Goal: Navigation & Orientation: Locate item on page

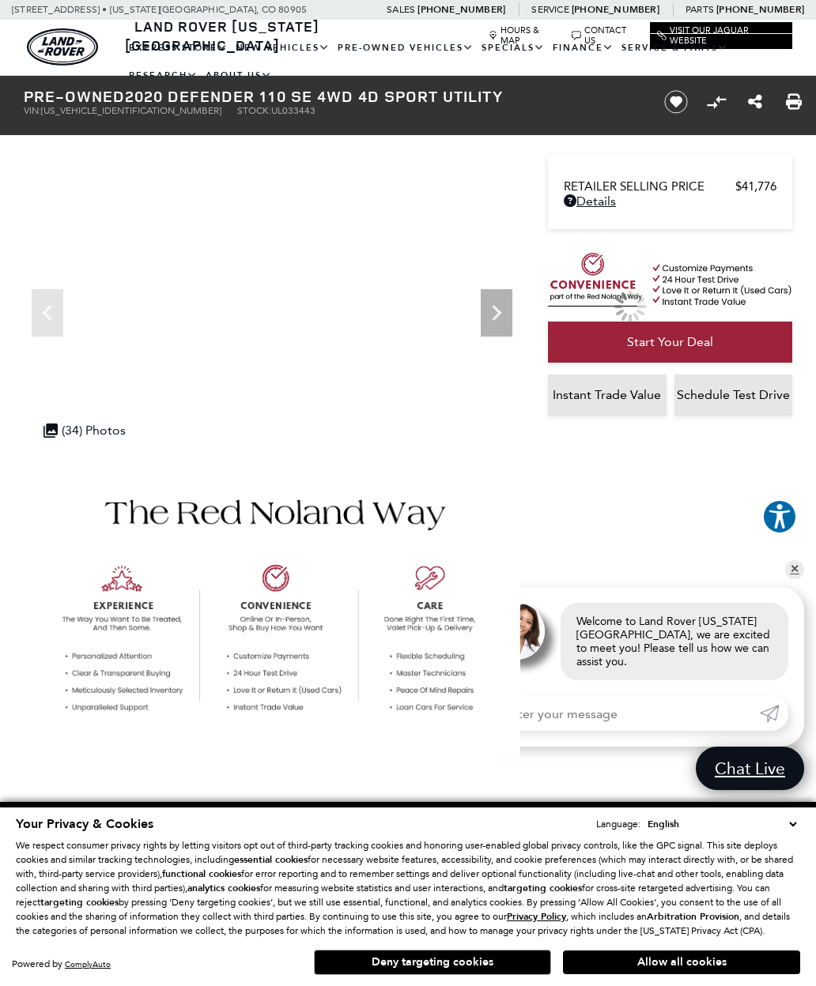
click at [473, 974] on button "Deny targeting cookies" at bounding box center [432, 962] width 237 height 25
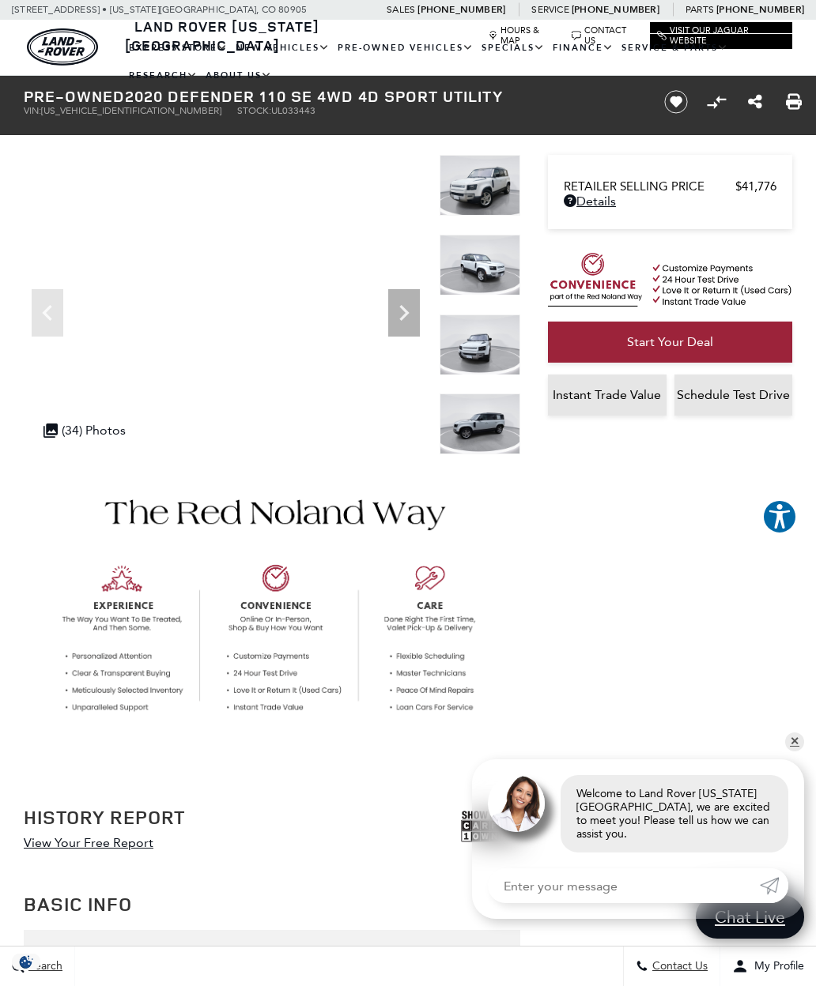
click at [401, 307] on icon "Next" at bounding box center [403, 313] width 9 height 16
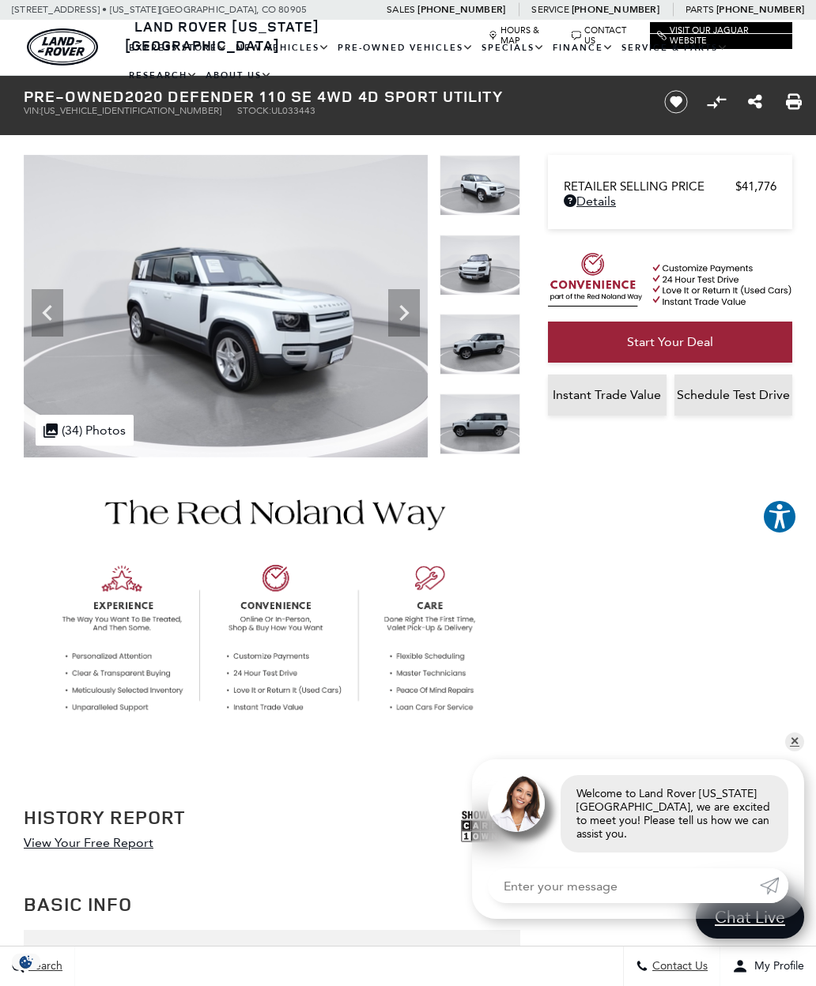
click at [414, 313] on icon "Next" at bounding box center [404, 313] width 32 height 32
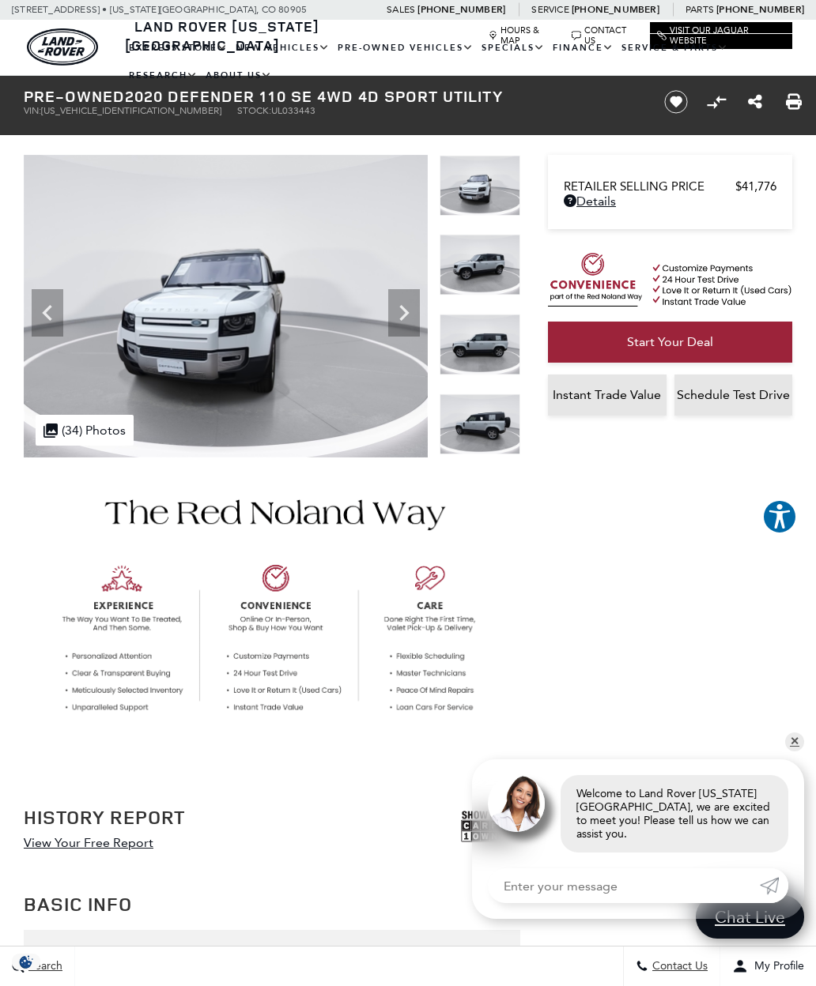
click at [407, 309] on icon "Next" at bounding box center [404, 313] width 32 height 32
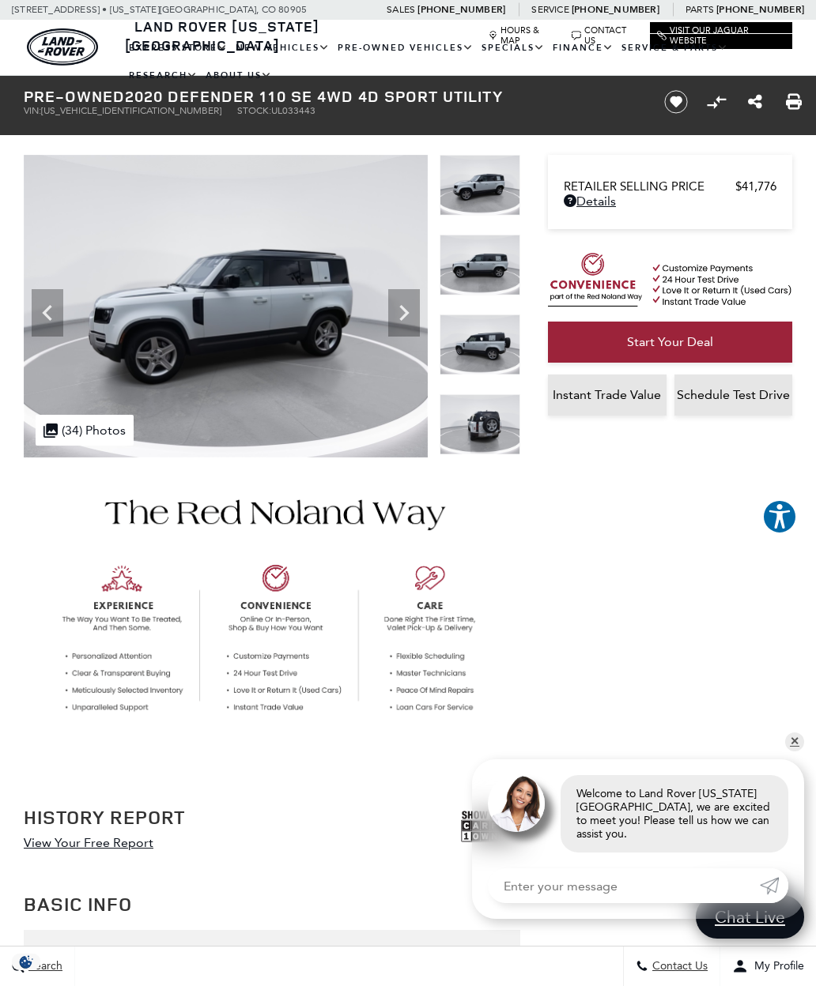
click at [409, 311] on icon "Next" at bounding box center [404, 313] width 32 height 32
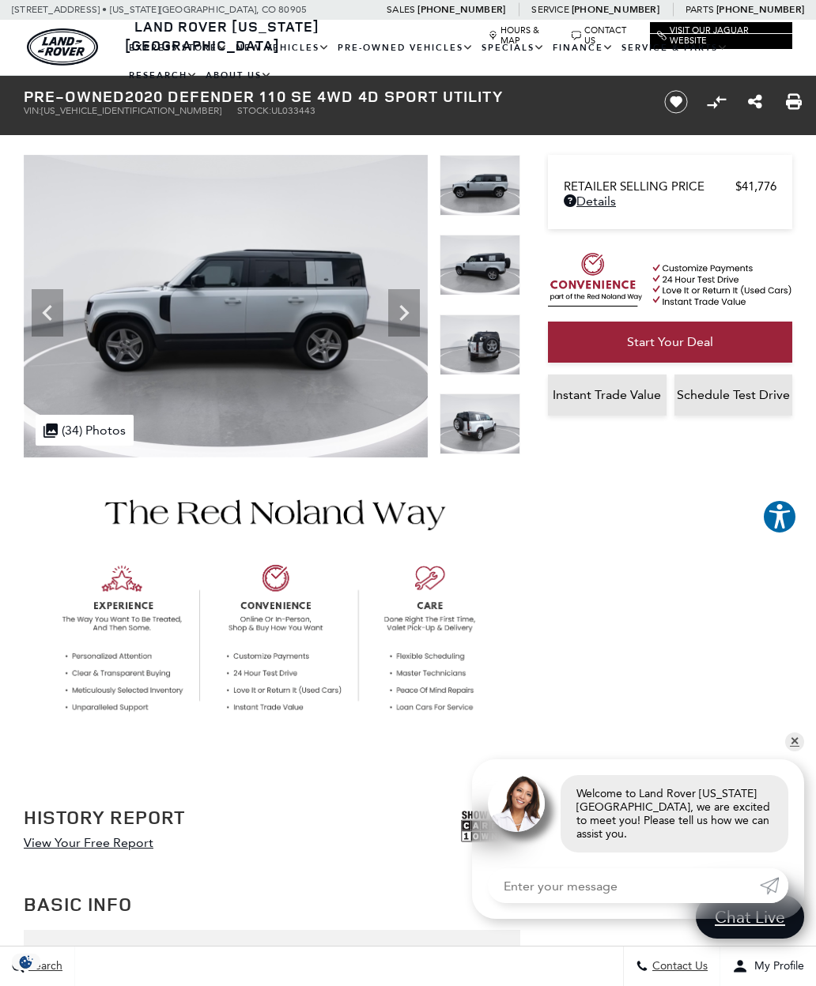
click at [405, 311] on icon "Next" at bounding box center [403, 313] width 9 height 16
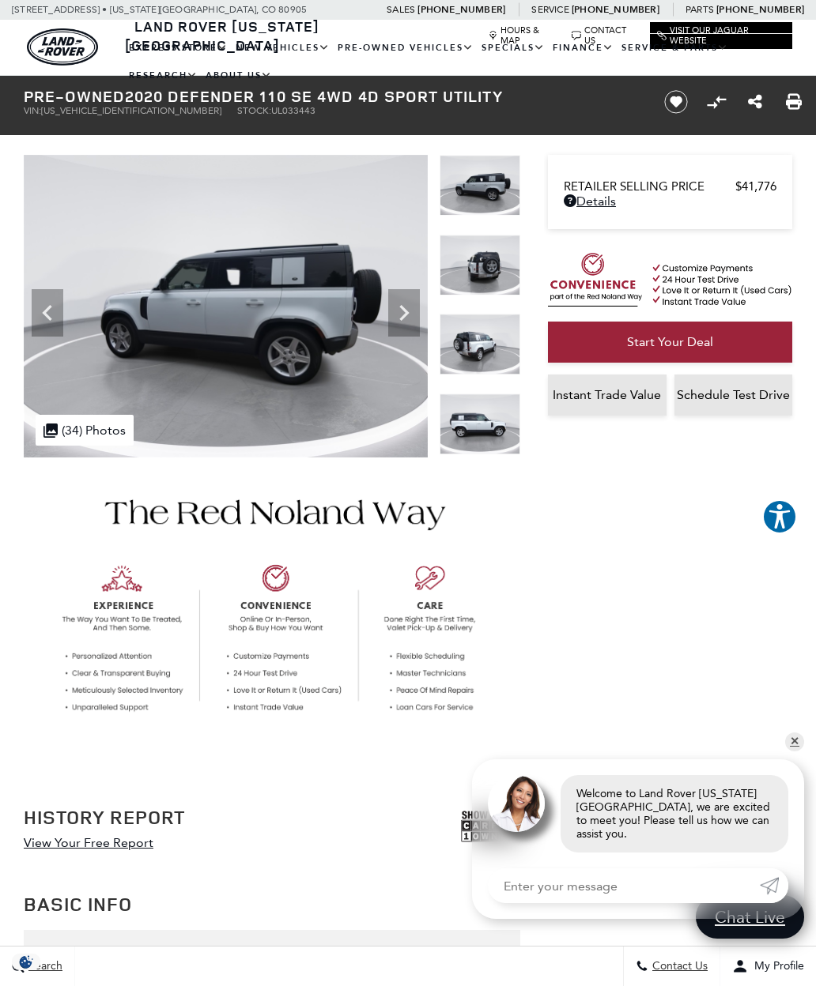
click at [407, 311] on icon "Next" at bounding box center [403, 313] width 9 height 16
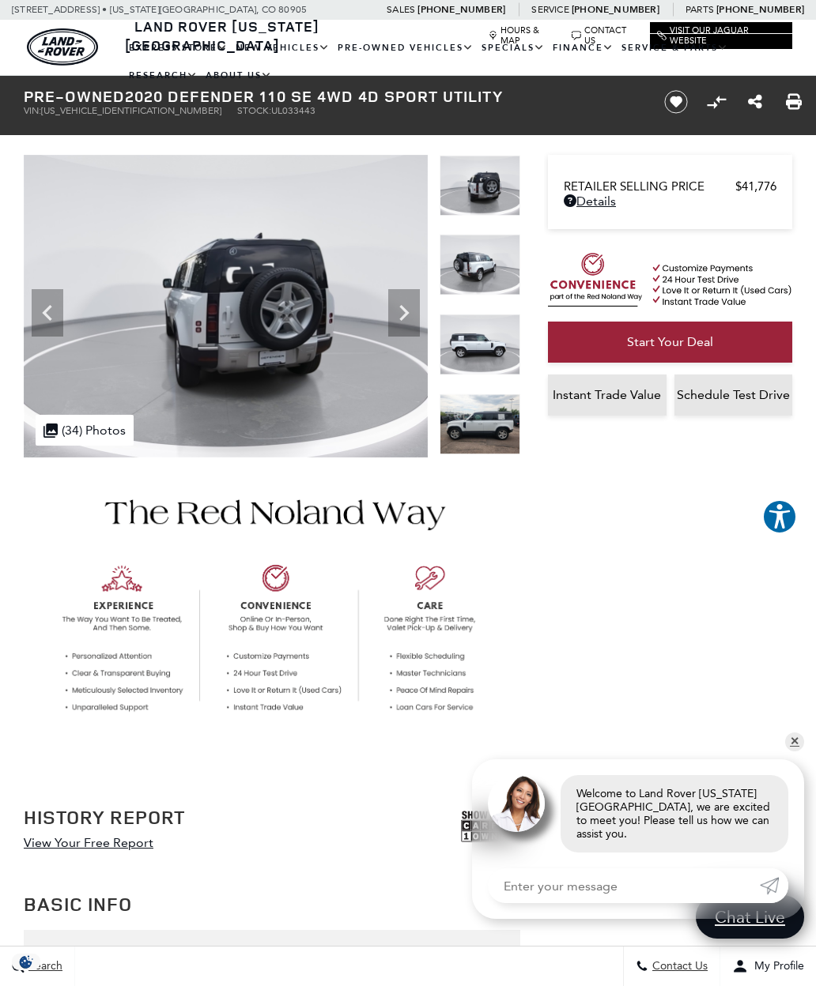
click at [405, 312] on icon "Next" at bounding box center [403, 313] width 9 height 16
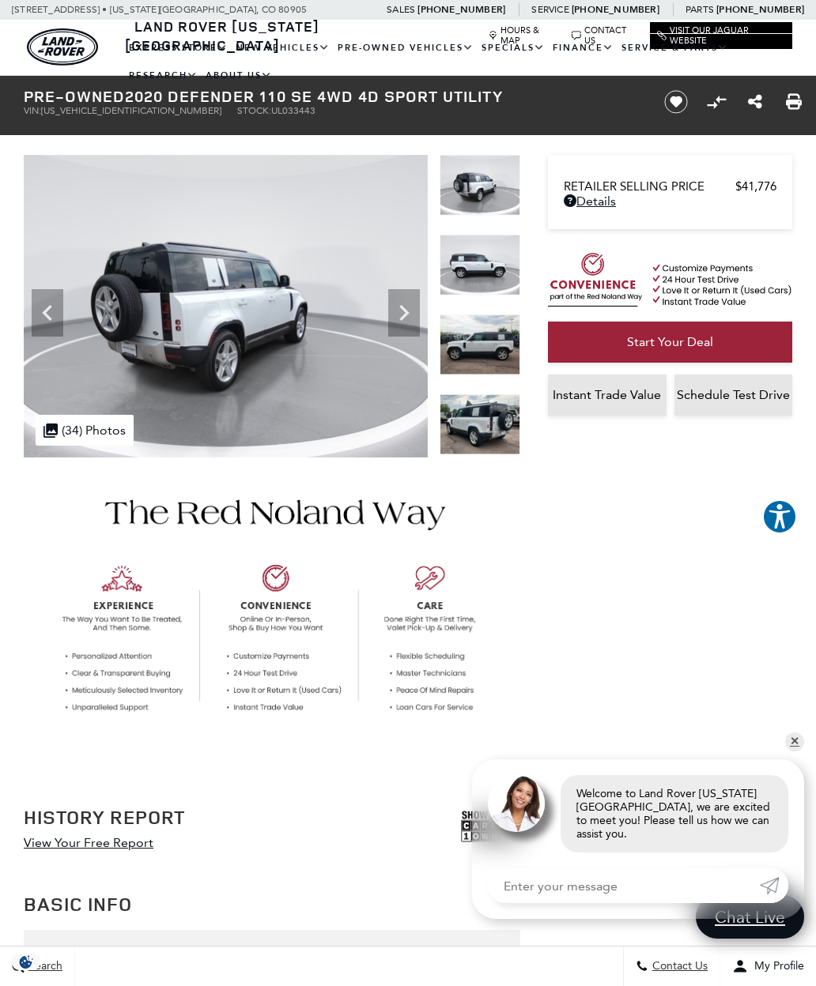
click at [406, 311] on icon "Next" at bounding box center [403, 313] width 9 height 16
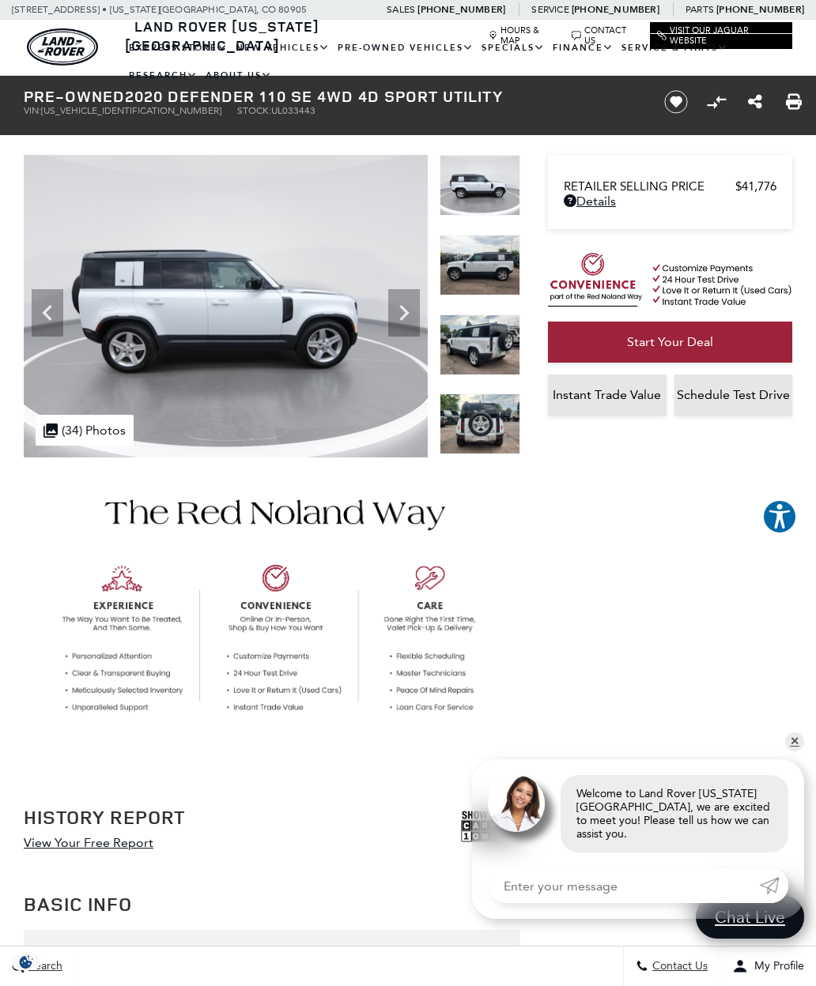
click at [408, 311] on icon "Next" at bounding box center [404, 313] width 32 height 32
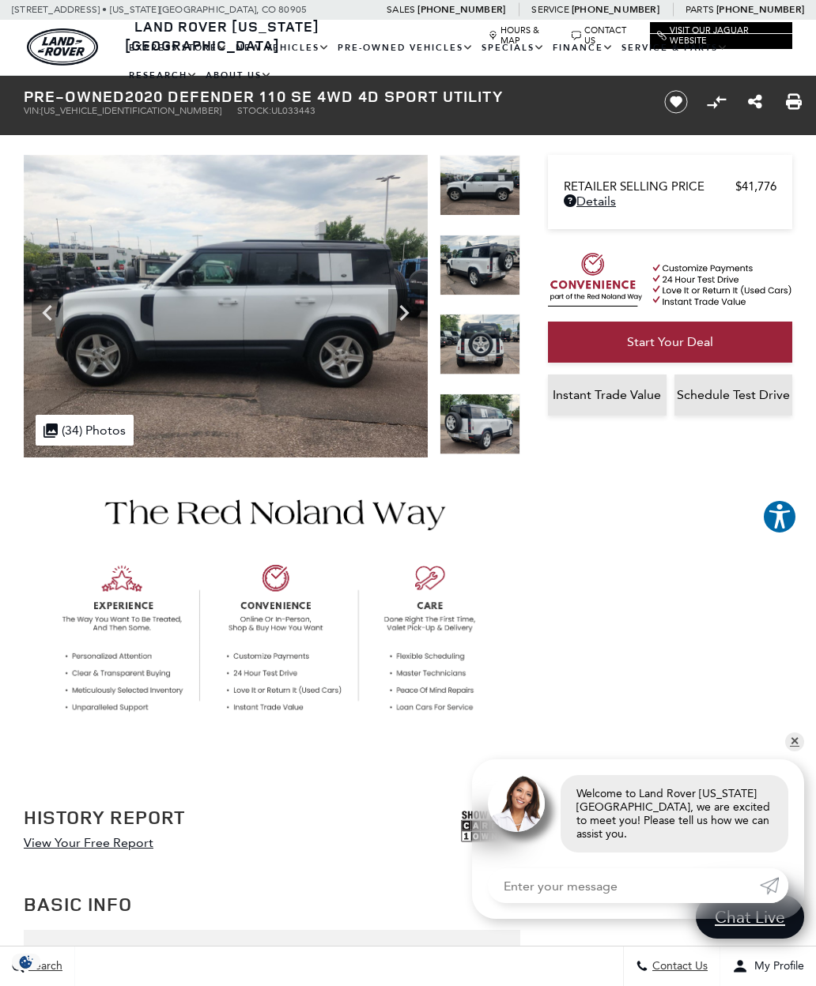
click at [408, 310] on icon "Next" at bounding box center [404, 313] width 32 height 32
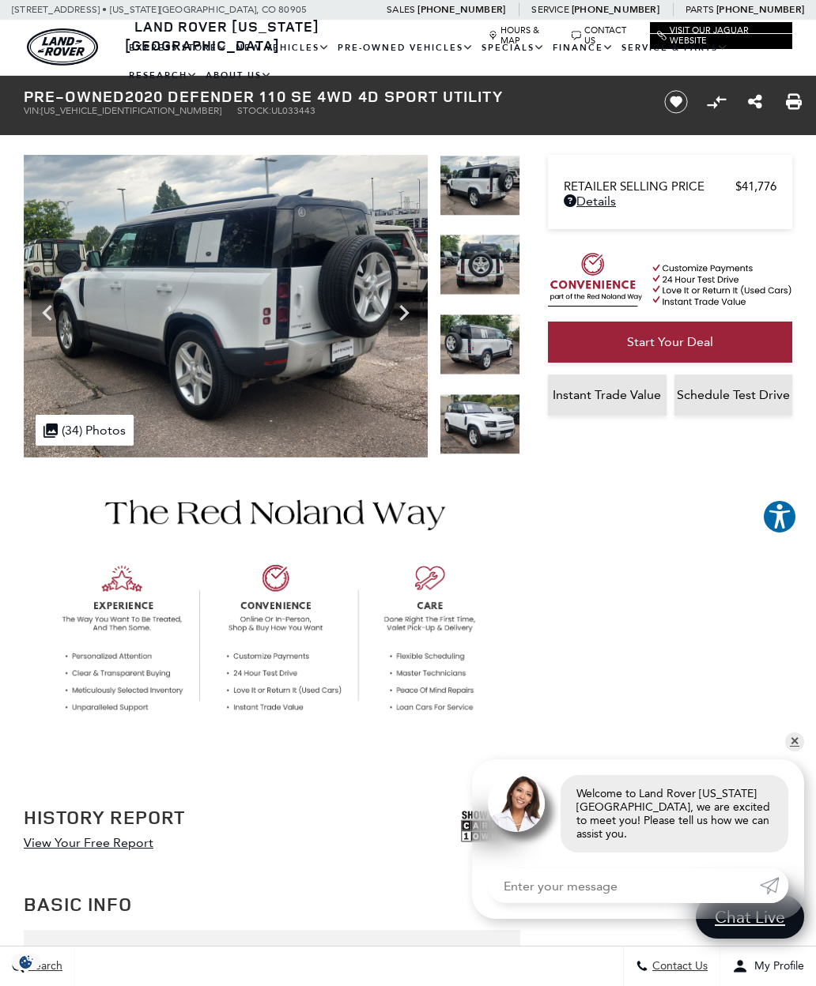
click at [408, 310] on icon "Next" at bounding box center [404, 313] width 32 height 32
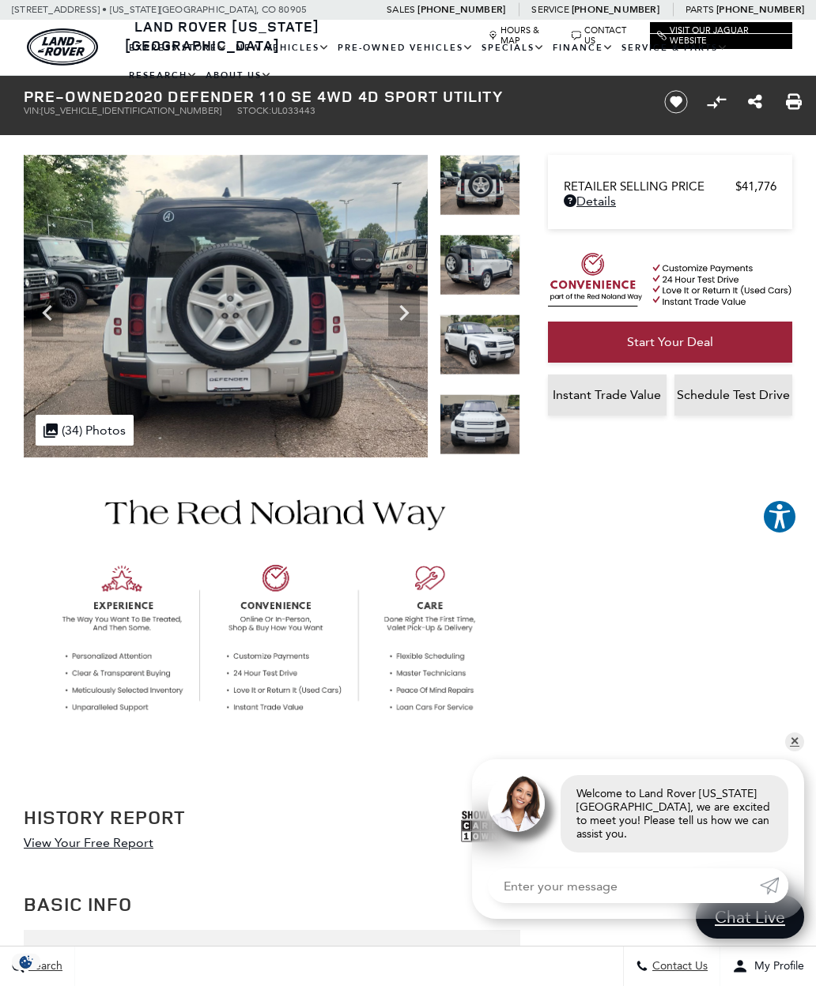
click at [408, 311] on icon "Next" at bounding box center [404, 313] width 32 height 32
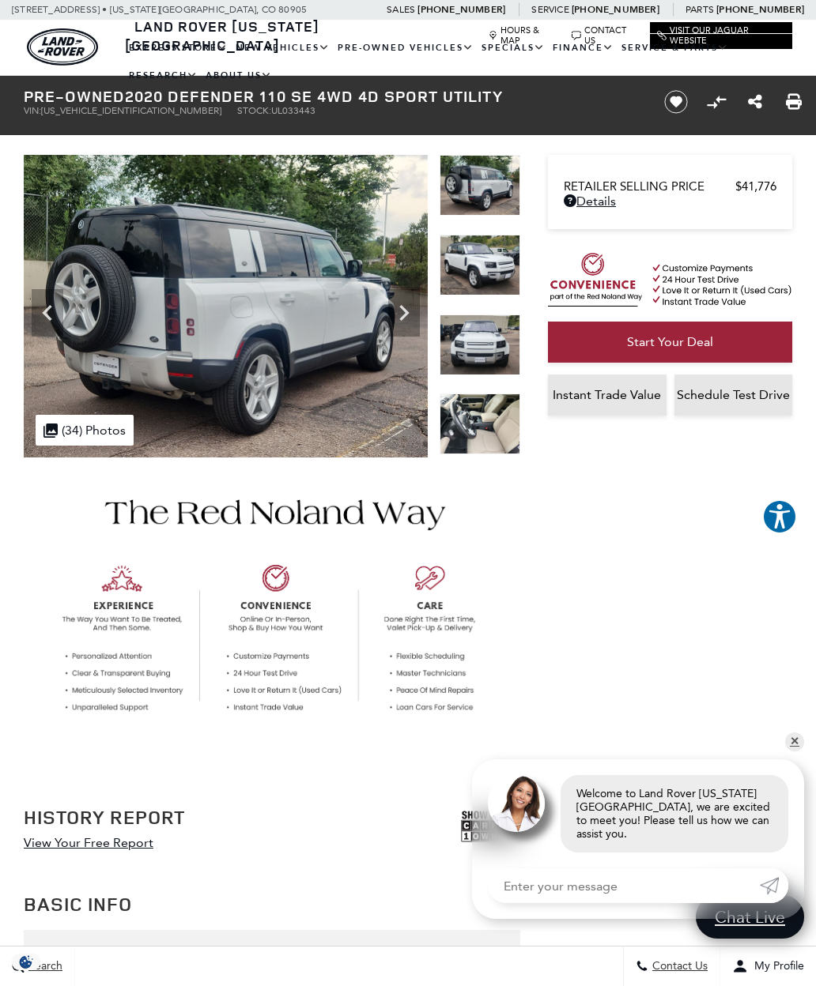
click at [408, 312] on icon "Next" at bounding box center [403, 313] width 9 height 16
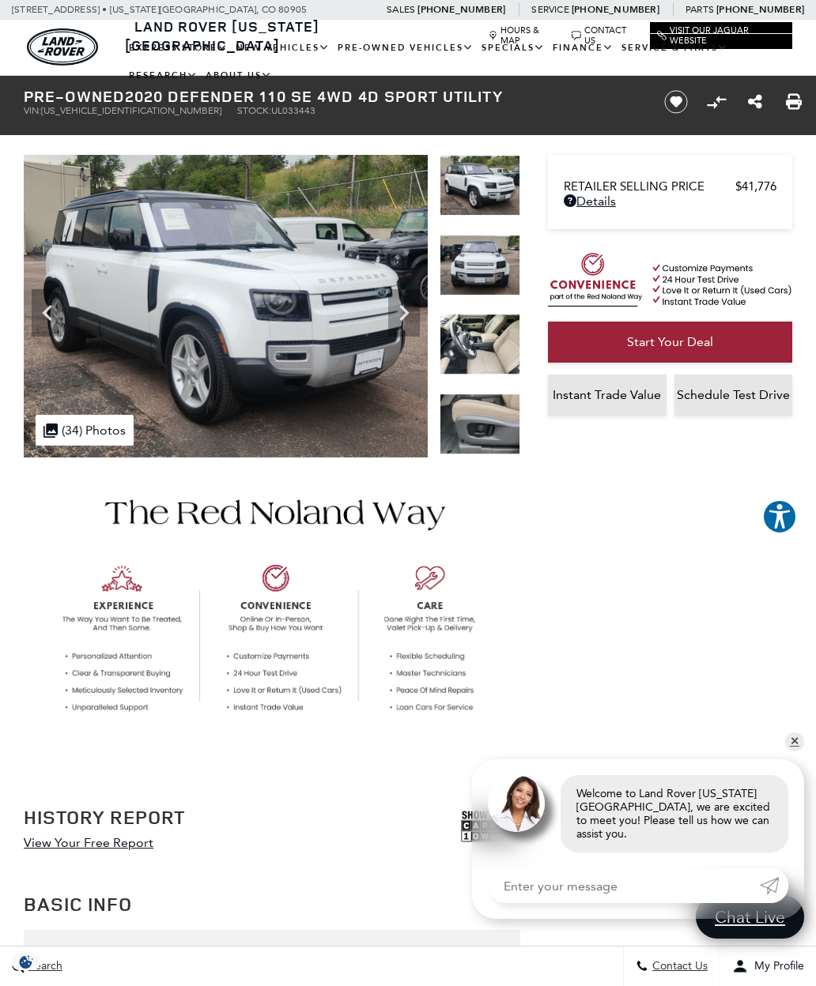
click at [410, 318] on icon "Next" at bounding box center [404, 313] width 32 height 32
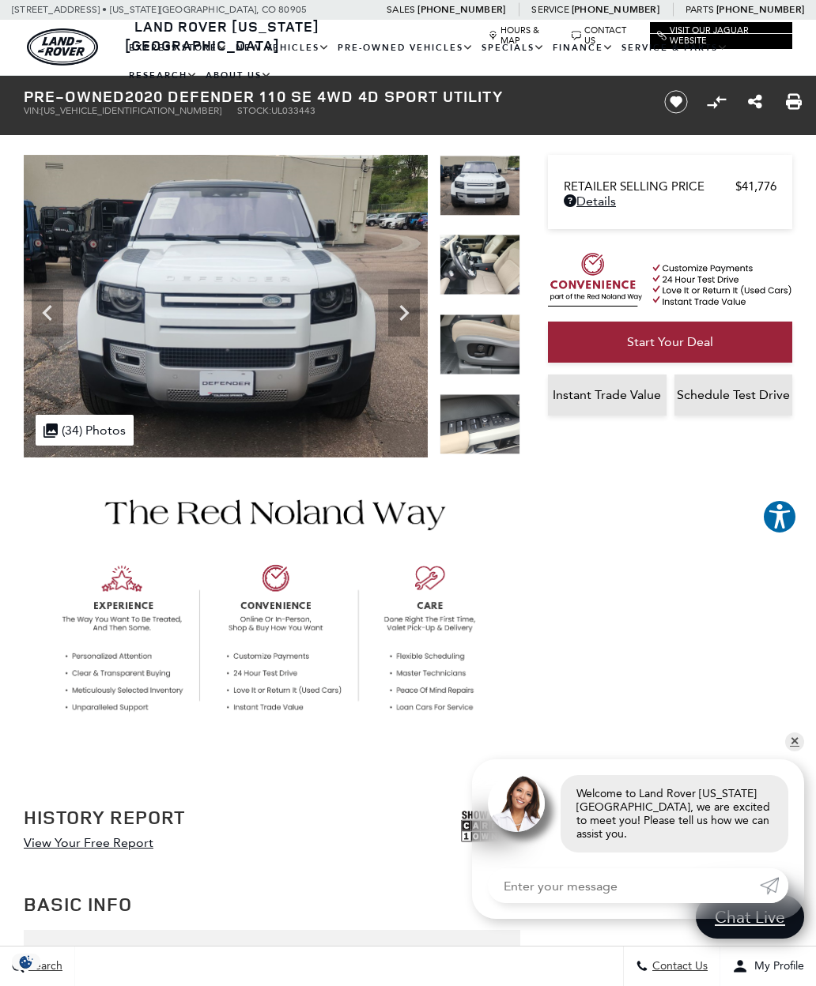
click at [409, 318] on icon "Next" at bounding box center [404, 313] width 32 height 32
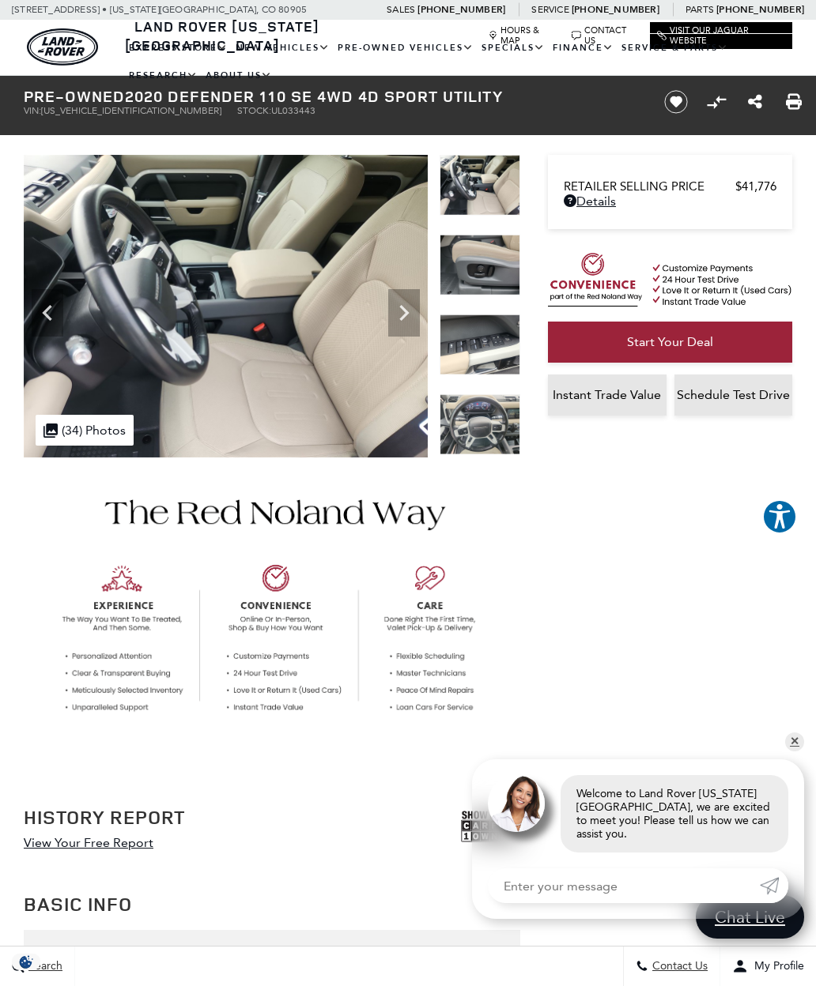
click at [406, 319] on icon "Next" at bounding box center [404, 313] width 32 height 32
